Goal: Use online tool/utility

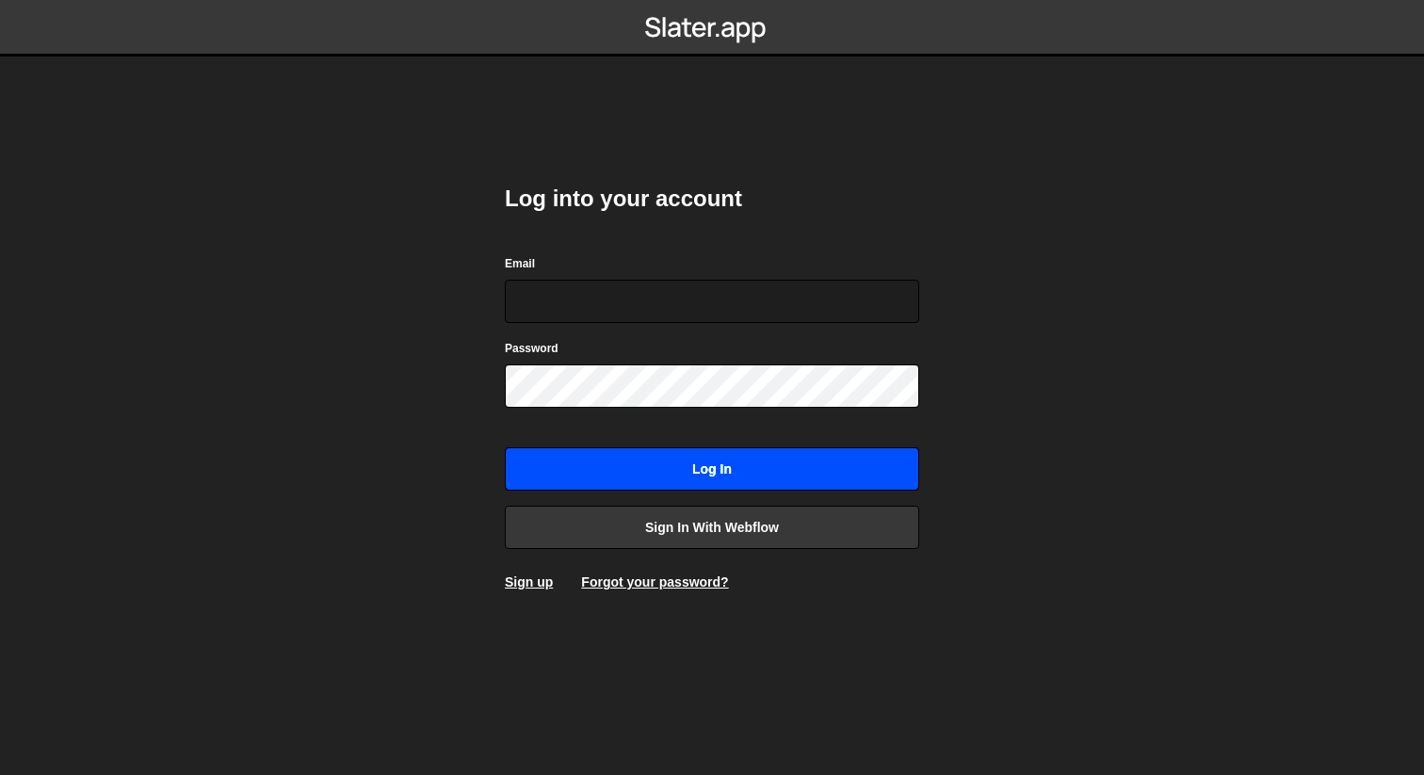
type input "[EMAIL_ADDRESS][DOMAIN_NAME]"
click at [660, 468] on input "Log in" at bounding box center [712, 468] width 414 height 43
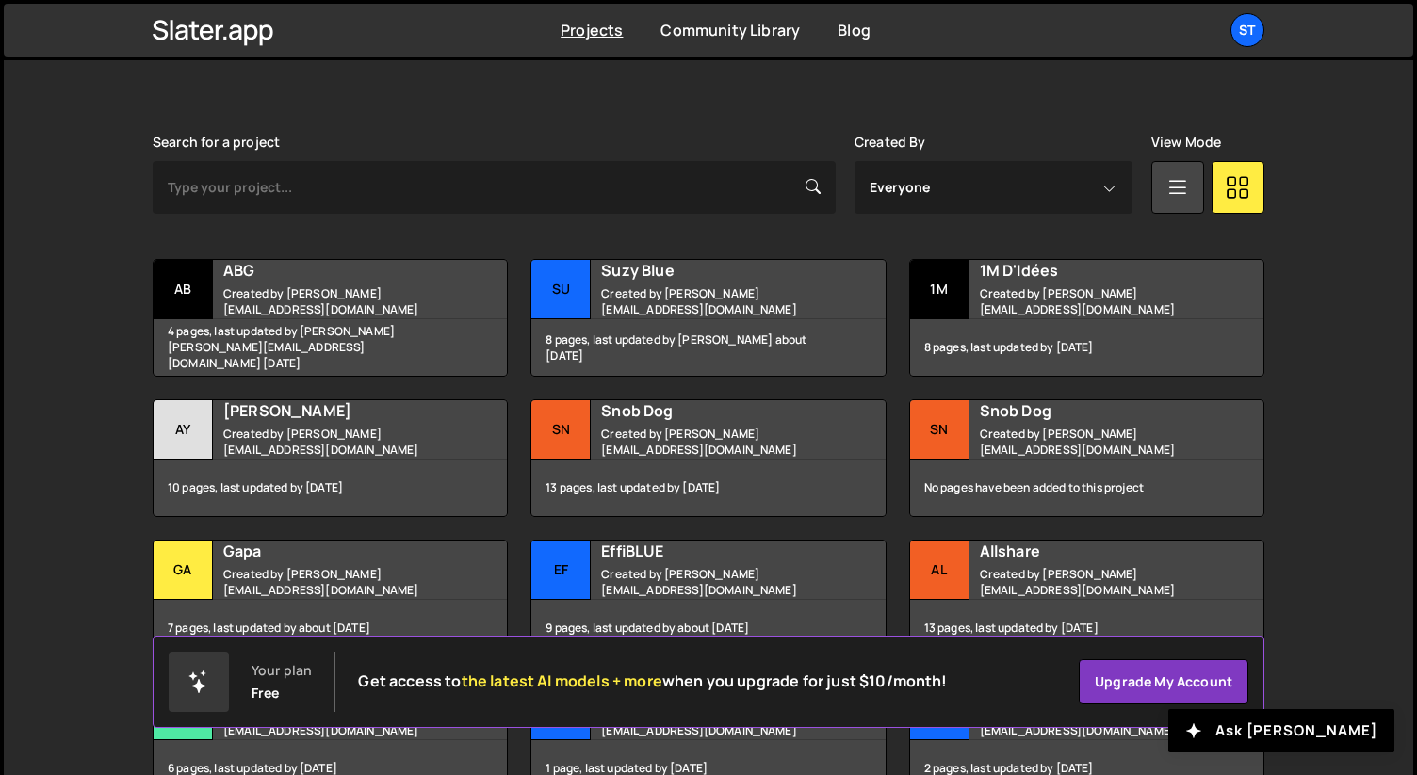
scroll to position [510, 0]
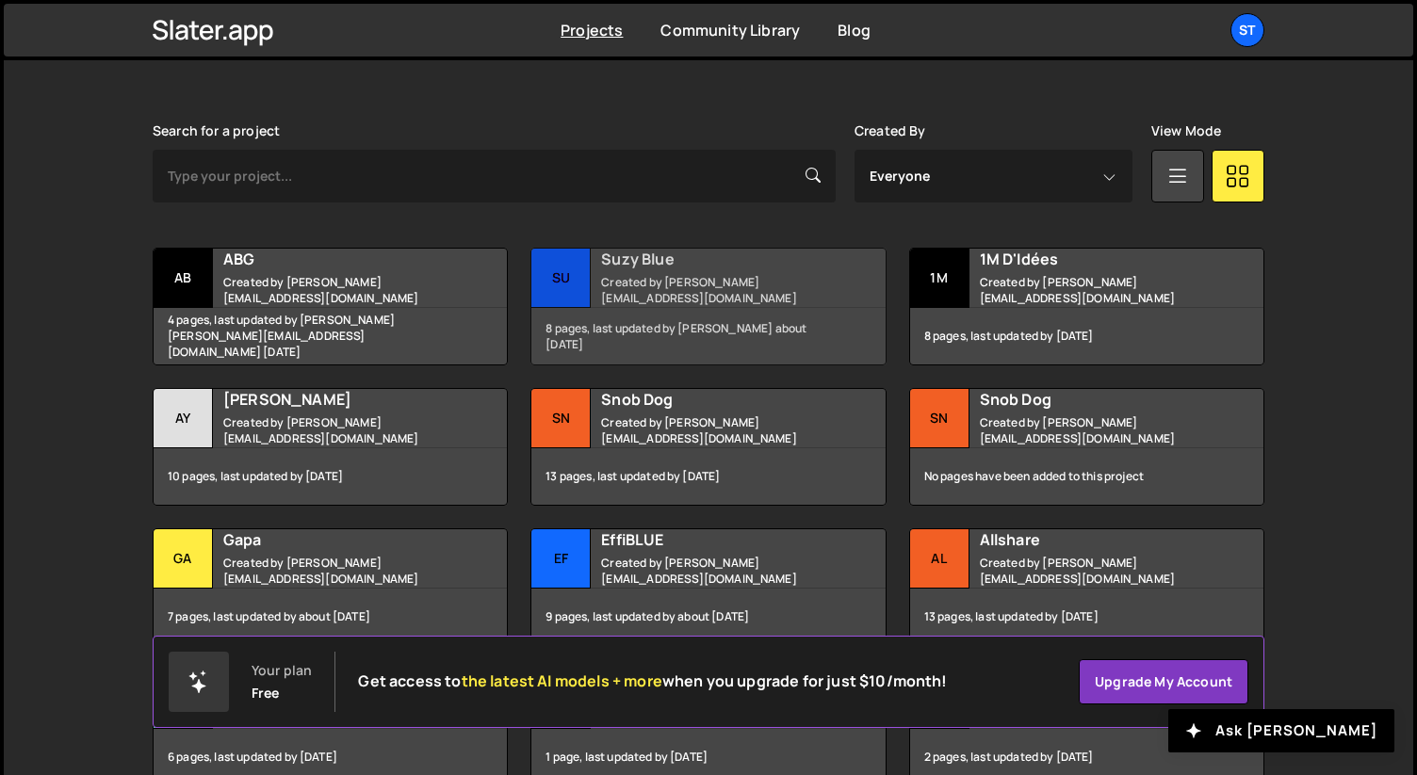
click at [675, 284] on small "Created by lucas@studioelias.fr" at bounding box center [714, 290] width 227 height 32
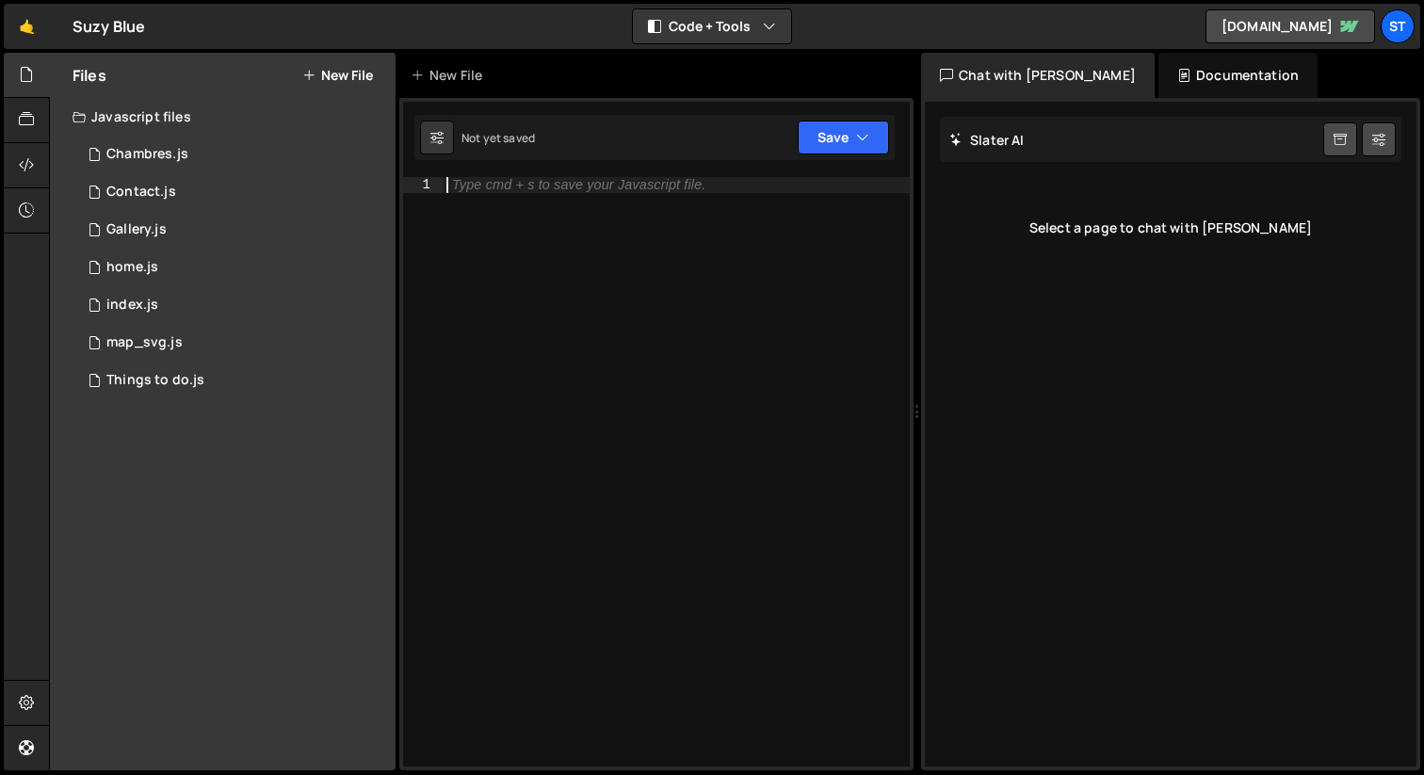
click at [551, 196] on div "Type cmd + s to save your Javascript file." at bounding box center [676, 487] width 467 height 621
click at [195, 116] on div "Javascript files" at bounding box center [223, 117] width 346 height 38
click at [174, 157] on div "Chambres.js" at bounding box center [147, 154] width 82 height 17
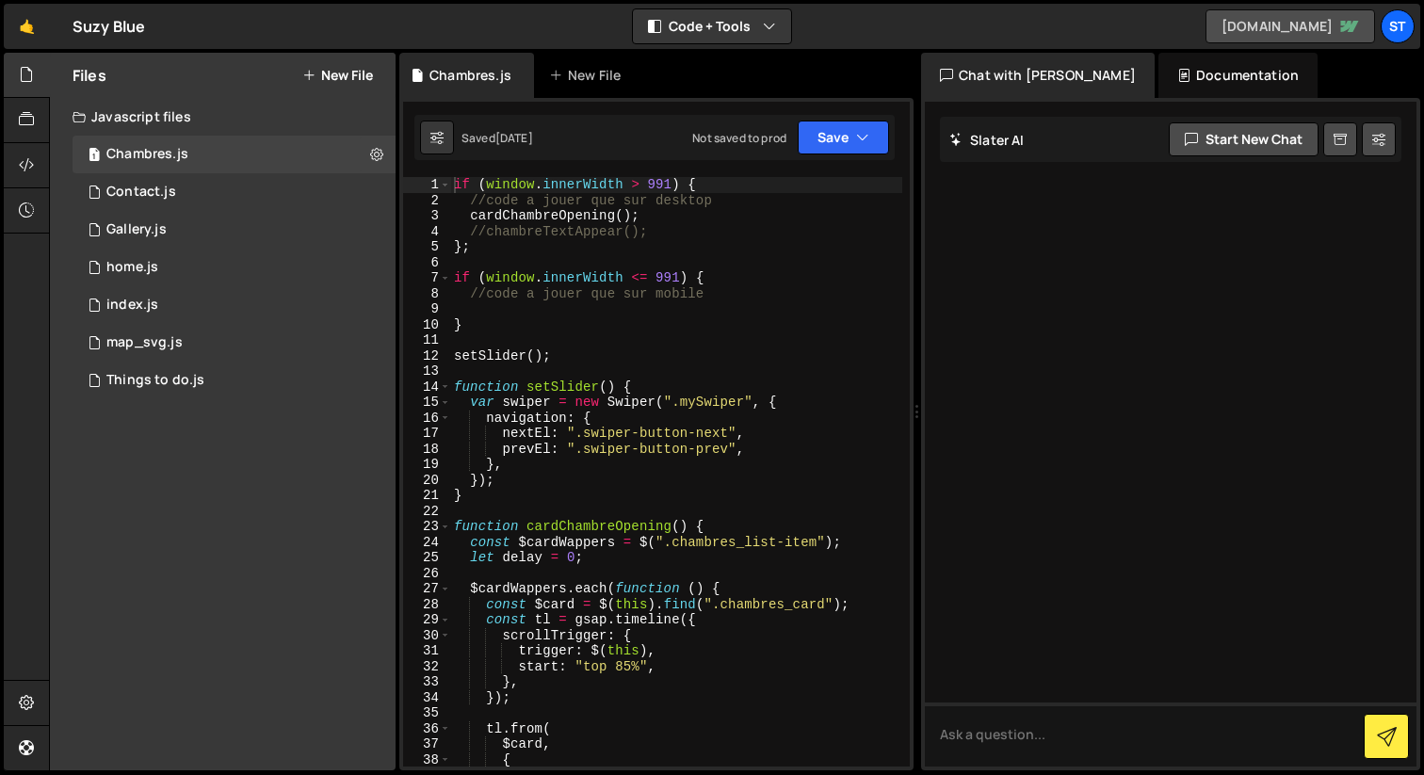
click at [1273, 30] on link "[DOMAIN_NAME]" at bounding box center [1291, 26] width 170 height 34
click at [31, 76] on icon at bounding box center [26, 74] width 15 height 21
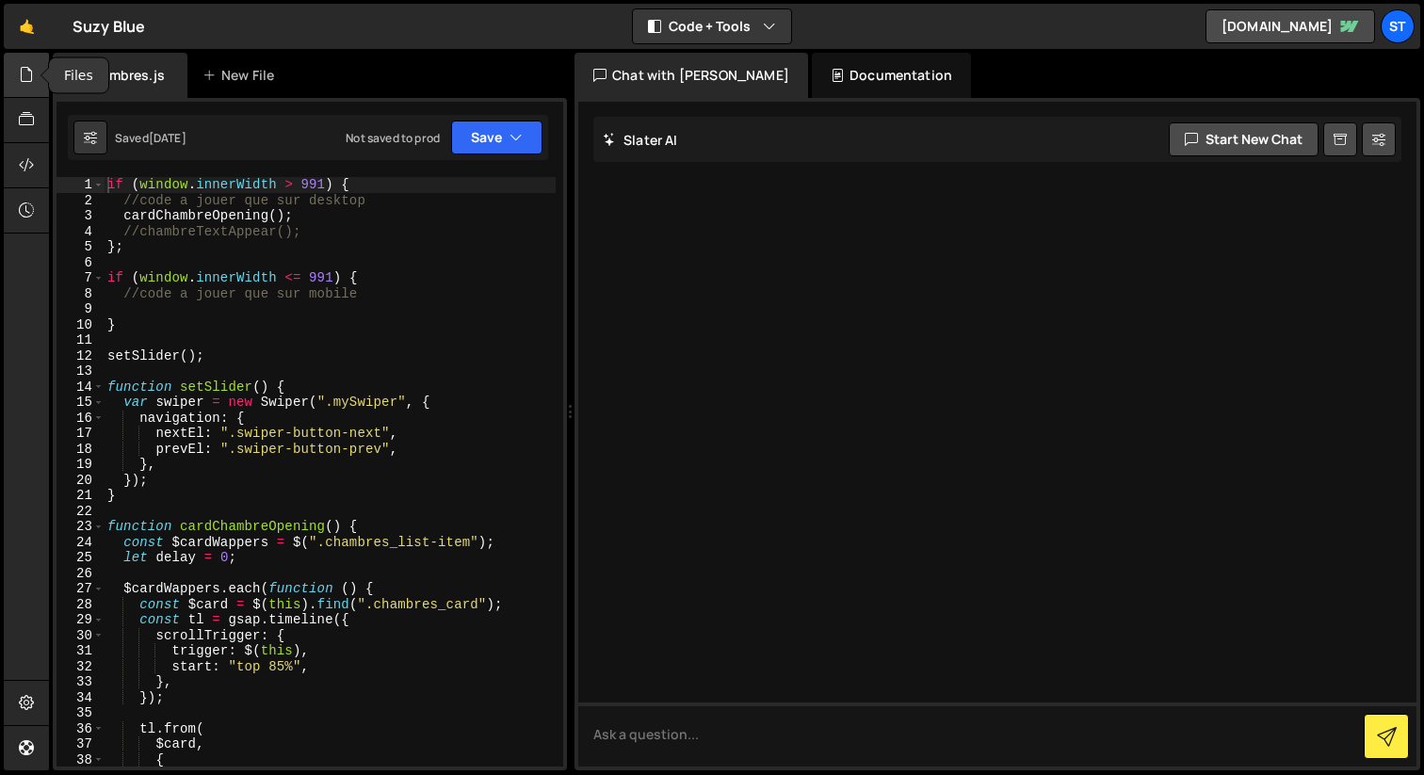
click at [31, 76] on icon at bounding box center [26, 74] width 15 height 21
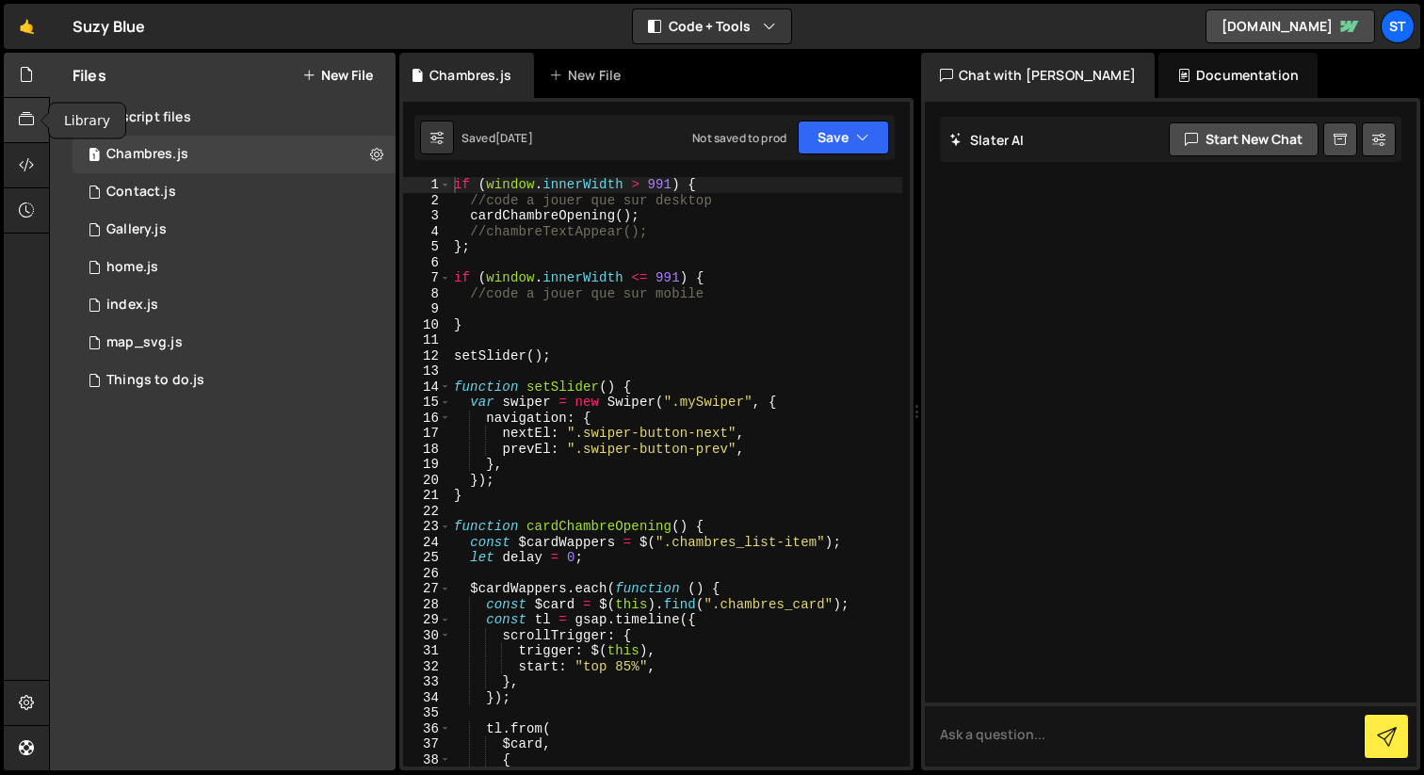
click at [30, 121] on icon at bounding box center [26, 119] width 15 height 21
